Goal: Task Accomplishment & Management: Use online tool/utility

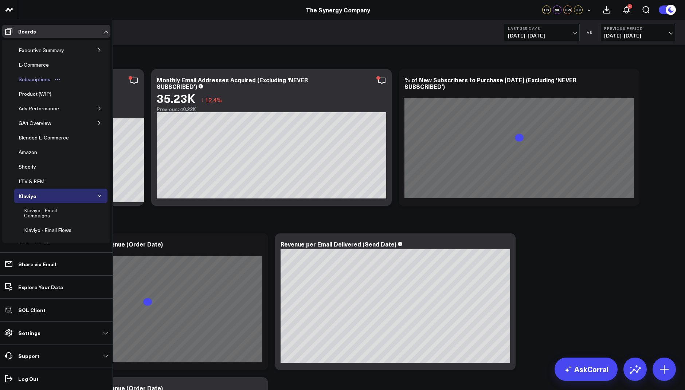
click at [38, 81] on div "Subscriptions" at bounding box center [34, 79] width 35 height 9
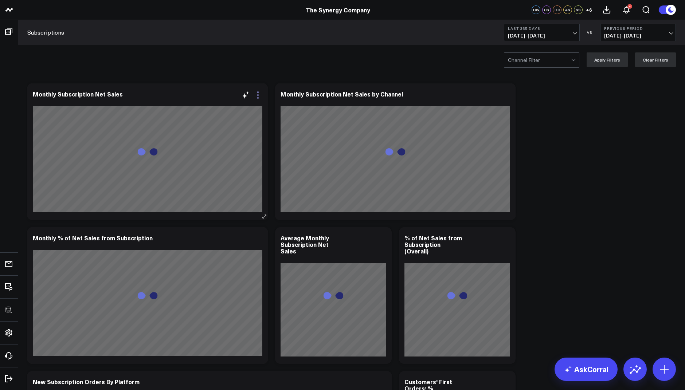
click at [257, 98] on icon at bounding box center [258, 95] width 9 height 9
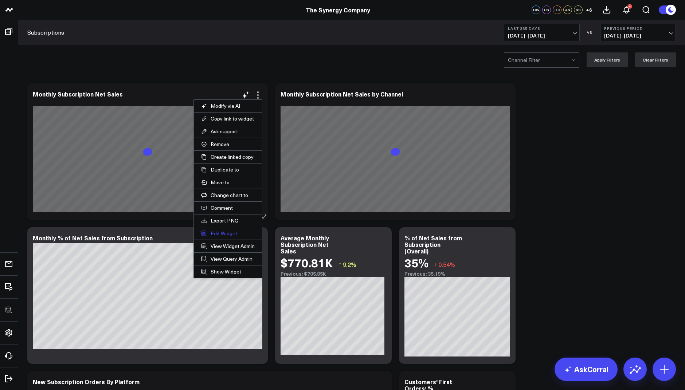
click at [218, 228] on button "Edit Widget" at bounding box center [228, 233] width 68 height 12
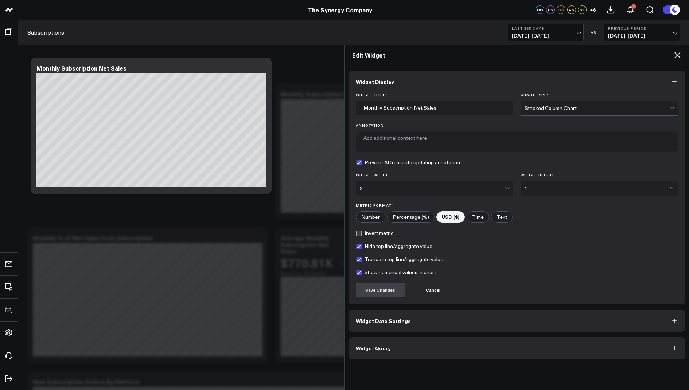
click at [391, 343] on button "Widget Query" at bounding box center [516, 348] width 337 height 22
